Goal: Book appointment/travel/reservation

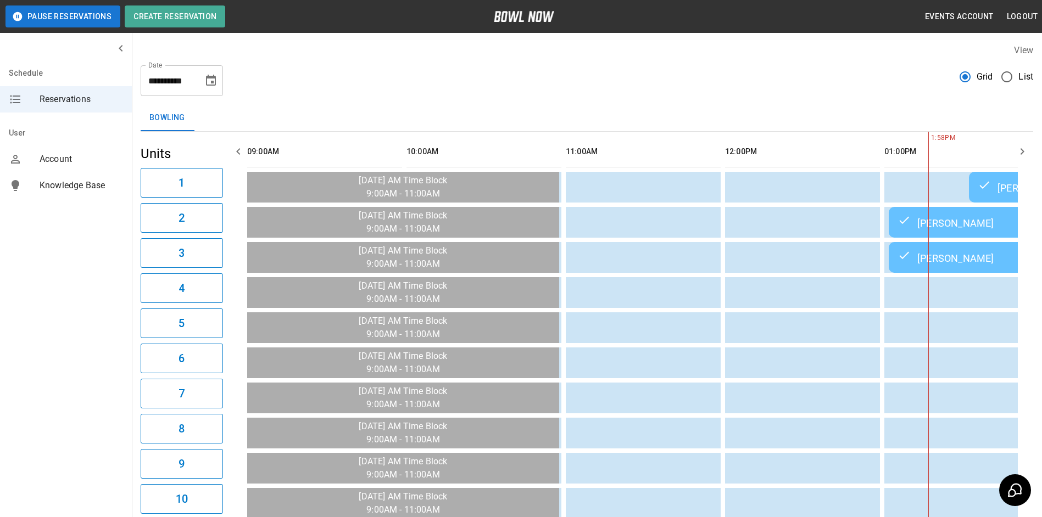
scroll to position [0, 637]
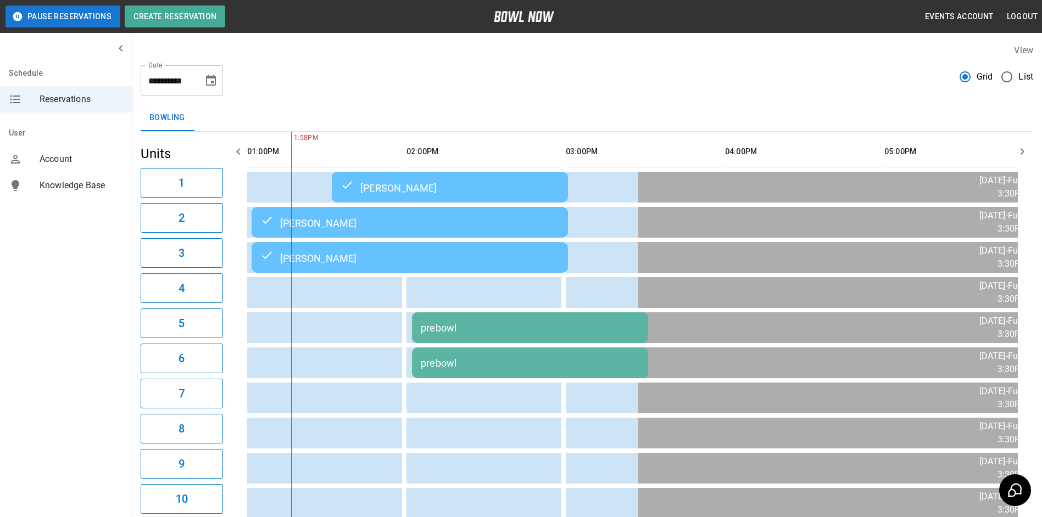
click at [526, 339] on td "prebowl" at bounding box center [530, 327] width 236 height 31
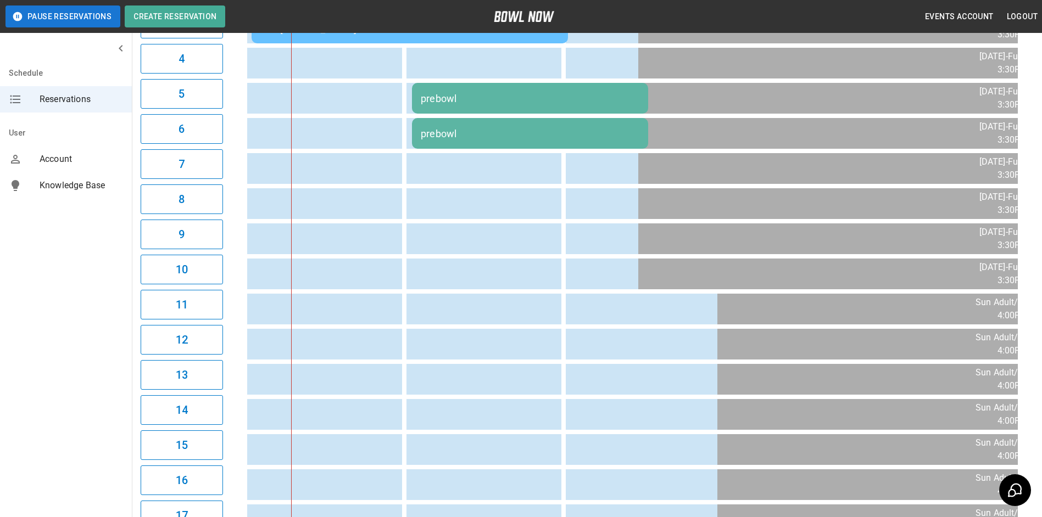
scroll to position [0, 0]
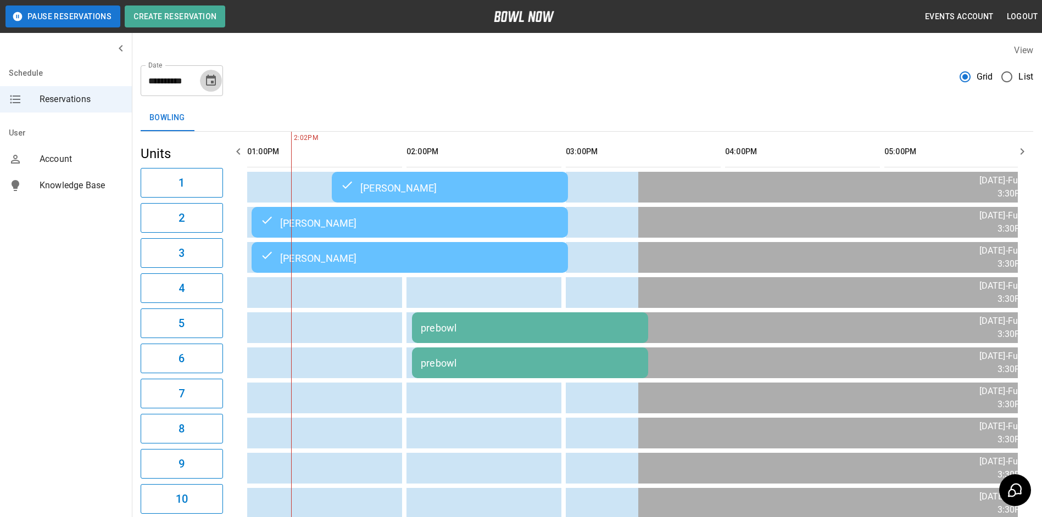
click at [209, 76] on icon "Choose date, selected date is Sep 14, 2025" at bounding box center [211, 80] width 10 height 11
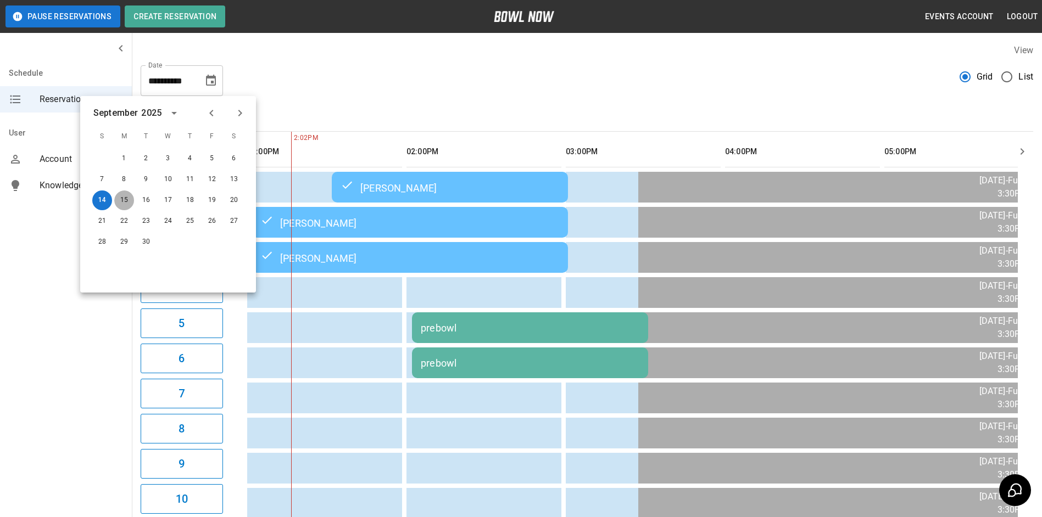
click at [125, 196] on button "15" at bounding box center [124, 201] width 20 height 20
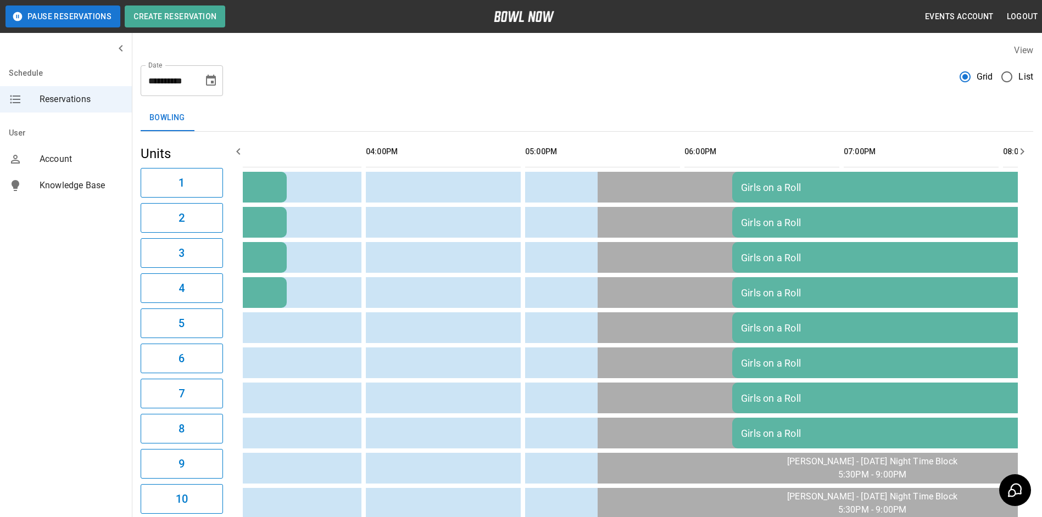
click at [216, 81] on icon "Choose date, selected date is Sep 15, 2025" at bounding box center [210, 80] width 13 height 13
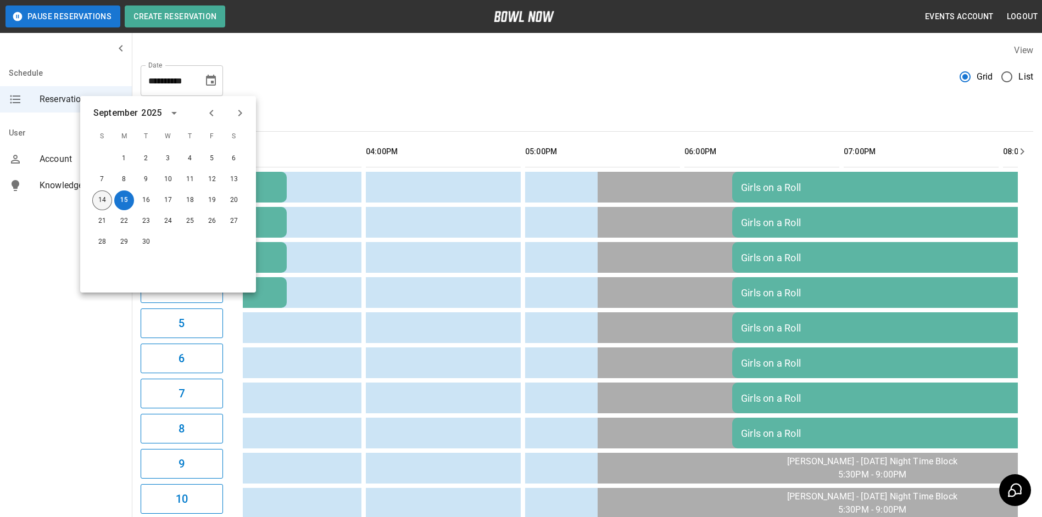
click at [103, 199] on button "14" at bounding box center [102, 201] width 20 height 20
type input "**********"
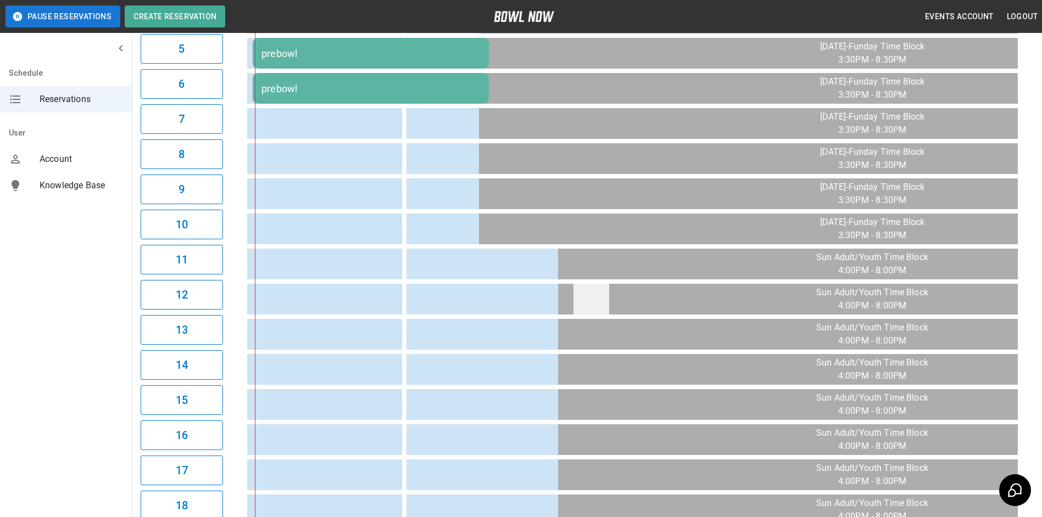
scroll to position [504, 0]
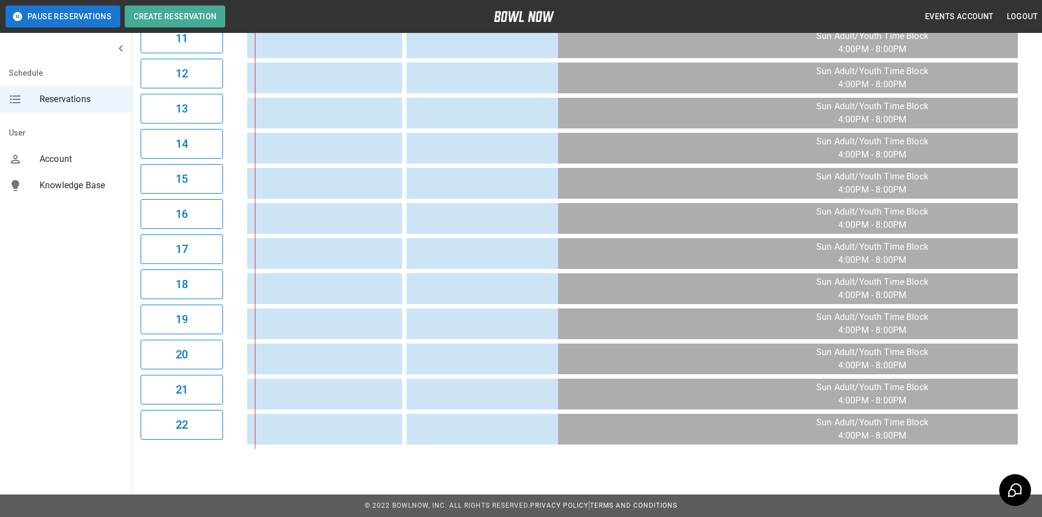
click at [969, 443] on table "[PERSON_NAME] [PERSON_NAME] [PERSON_NAME] prebowl prebowl [PERSON_NAME] [PERSON…" at bounding box center [410, 42] width 1929 height 813
click at [969, 442] on table "[PERSON_NAME] [PERSON_NAME] [PERSON_NAME] prebowl prebowl [PERSON_NAME] [PERSON…" at bounding box center [410, 42] width 1929 height 813
click at [885, 444] on table "[PERSON_NAME] [PERSON_NAME] [PERSON_NAME] prebowl prebowl [PERSON_NAME] [PERSON…" at bounding box center [410, 42] width 1929 height 813
click at [1010, 442] on table "[PERSON_NAME] [PERSON_NAME] [PERSON_NAME] prebowl prebowl [PERSON_NAME] [PERSON…" at bounding box center [410, 42] width 1929 height 813
click at [1011, 442] on table "[PERSON_NAME] [PERSON_NAME] [PERSON_NAME] prebowl prebowl [PERSON_NAME] [PERSON…" at bounding box center [410, 42] width 1929 height 813
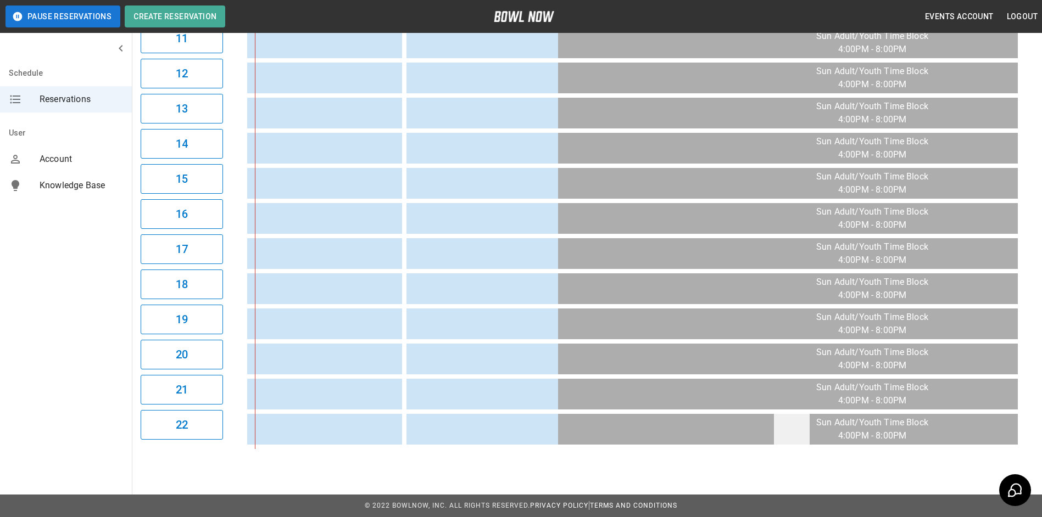
drag, startPoint x: 1011, startPoint y: 442, endPoint x: 776, endPoint y: 437, distance: 234.6
click at [1009, 442] on table "[PERSON_NAME] [PERSON_NAME] [PERSON_NAME] prebowl prebowl [PERSON_NAME] [PERSON…" at bounding box center [410, 42] width 1929 height 813
